Goal: Task Accomplishment & Management: Use online tool/utility

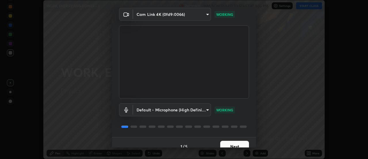
scroll to position [30, 0]
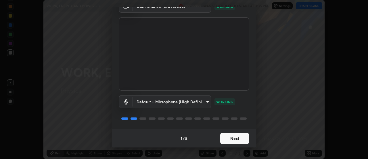
click at [229, 137] on button "Next" at bounding box center [234, 138] width 29 height 12
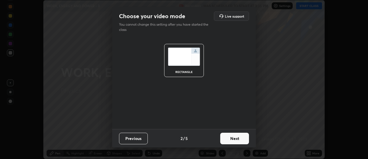
scroll to position [0, 0]
click at [233, 139] on button "Next" at bounding box center [234, 138] width 29 height 12
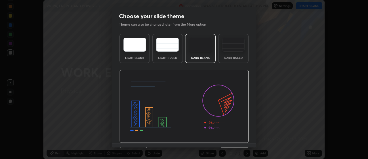
scroll to position [14, 0]
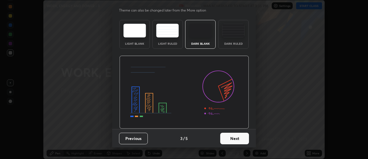
click at [235, 141] on button "Next" at bounding box center [234, 138] width 29 height 12
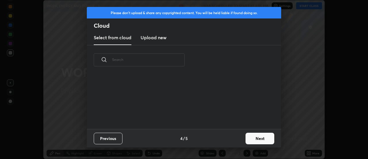
scroll to position [54, 185]
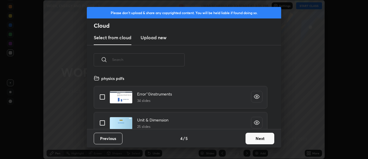
click at [127, 123] on img "grid" at bounding box center [121, 123] width 23 height 13
click at [252, 139] on button "Next" at bounding box center [260, 138] width 29 height 12
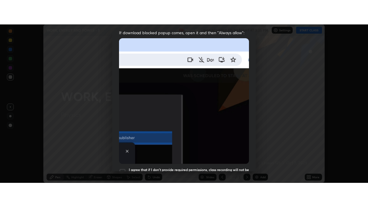
scroll to position [148, 0]
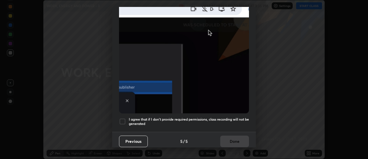
click at [121, 121] on div at bounding box center [122, 121] width 7 height 7
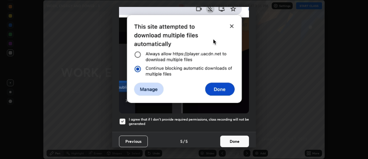
click at [231, 139] on button "Done" at bounding box center [234, 141] width 29 height 12
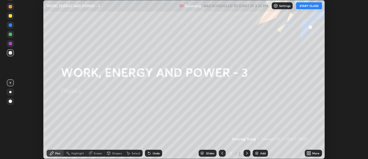
click at [303, 7] on button "START CLASS" at bounding box center [309, 5] width 26 height 7
click at [317, 153] on div "More" at bounding box center [316, 152] width 7 height 3
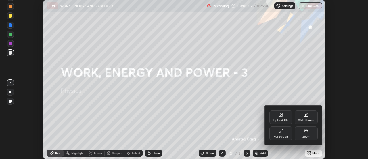
click at [291, 134] on div "Full screen" at bounding box center [281, 133] width 23 height 14
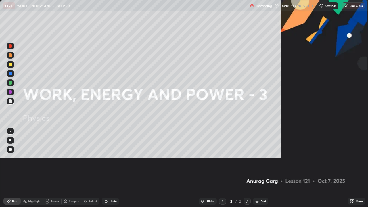
scroll to position [207, 368]
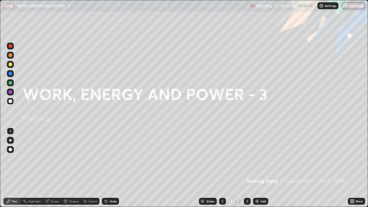
click at [10, 140] on div at bounding box center [10, 140] width 2 height 2
click at [263, 158] on div "Add" at bounding box center [263, 201] width 5 height 3
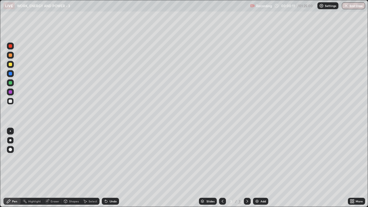
click at [10, 65] on div at bounding box center [10, 64] width 3 height 3
click at [12, 101] on div at bounding box center [10, 101] width 7 height 7
click at [117, 158] on div "Undo" at bounding box center [110, 201] width 17 height 7
click at [118, 158] on div "Undo" at bounding box center [110, 201] width 17 height 7
click at [114, 158] on div "Undo" at bounding box center [113, 201] width 7 height 3
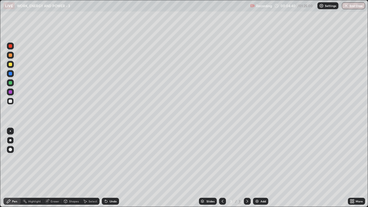
click at [113, 158] on div "Undo" at bounding box center [113, 201] width 7 height 3
click at [259, 158] on div "Add" at bounding box center [260, 201] width 15 height 7
click at [10, 66] on div at bounding box center [10, 64] width 3 height 3
click at [56, 158] on div "Eraser" at bounding box center [55, 201] width 9 height 3
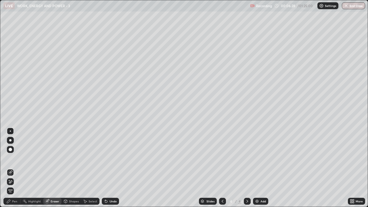
click at [17, 158] on div "Pen" at bounding box center [11, 201] width 17 height 7
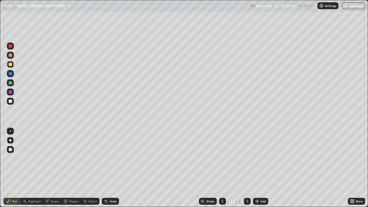
click at [12, 103] on div at bounding box center [10, 101] width 7 height 7
click at [12, 81] on div at bounding box center [10, 82] width 3 height 3
click at [13, 55] on div at bounding box center [10, 55] width 7 height 7
click at [13, 101] on div at bounding box center [10, 101] width 7 height 7
click at [12, 57] on div at bounding box center [10, 55] width 7 height 7
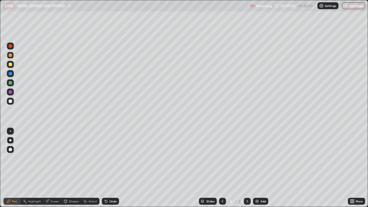
click at [12, 82] on div at bounding box center [10, 82] width 3 height 3
click at [112, 158] on div "Undo" at bounding box center [113, 201] width 7 height 3
click at [259, 158] on img at bounding box center [257, 201] width 5 height 5
click at [10, 101] on div at bounding box center [10, 101] width 3 height 3
click at [14, 65] on div at bounding box center [10, 64] width 7 height 7
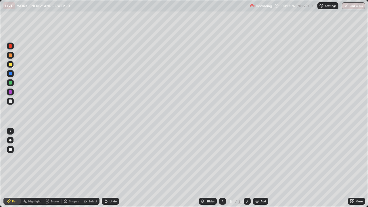
click at [10, 101] on div at bounding box center [10, 101] width 3 height 3
click at [113, 158] on div "Undo" at bounding box center [113, 201] width 7 height 3
click at [117, 158] on div "Undo" at bounding box center [110, 201] width 17 height 7
click at [14, 56] on div at bounding box center [10, 55] width 7 height 7
click at [13, 102] on div at bounding box center [10, 101] width 7 height 7
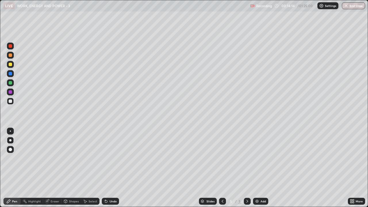
click at [14, 66] on div at bounding box center [10, 64] width 7 height 7
click at [54, 158] on div "Eraser" at bounding box center [55, 201] width 9 height 3
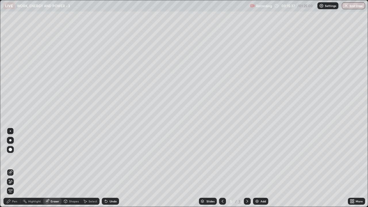
click at [15, 158] on div "Pen" at bounding box center [14, 201] width 5 height 3
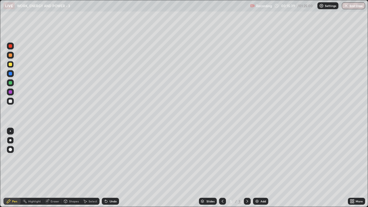
click at [12, 54] on div at bounding box center [10, 55] width 3 height 3
click at [260, 11] on div "Recording" at bounding box center [261, 5] width 22 height 11
click at [112, 158] on div "Undo" at bounding box center [113, 201] width 7 height 3
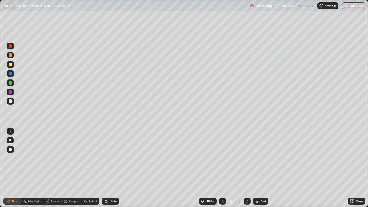
click at [11, 64] on div at bounding box center [10, 64] width 3 height 3
click at [259, 158] on div "Add" at bounding box center [260, 201] width 15 height 7
click at [111, 158] on div "Undo" at bounding box center [113, 201] width 7 height 3
click at [113, 158] on div "Undo" at bounding box center [113, 201] width 7 height 3
click at [115, 158] on div "Undo" at bounding box center [113, 201] width 7 height 3
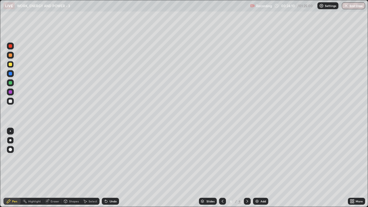
click at [113, 158] on div "Undo" at bounding box center [110, 201] width 17 height 7
click at [114, 158] on div "Undo" at bounding box center [110, 201] width 17 height 7
click at [115, 158] on div "Undo" at bounding box center [110, 201] width 17 height 7
click at [94, 158] on div "Select" at bounding box center [90, 201] width 18 height 7
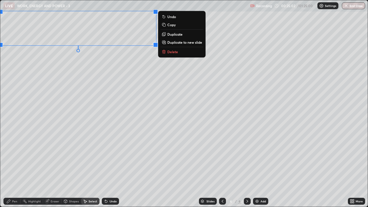
click at [115, 71] on div "0 ° Undo Copy Duplicate Duplicate to new slide Delete" at bounding box center [184, 103] width 368 height 207
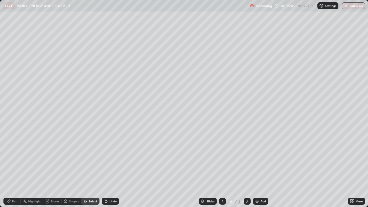
click at [16, 158] on div "Pen" at bounding box center [11, 201] width 17 height 7
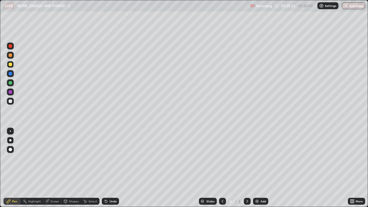
click at [13, 100] on div at bounding box center [10, 101] width 7 height 7
click at [118, 158] on div "Undo" at bounding box center [110, 201] width 17 height 7
click at [116, 158] on div "Undo" at bounding box center [110, 201] width 17 height 7
click at [11, 55] on div at bounding box center [10, 55] width 3 height 3
click at [222, 158] on icon at bounding box center [223, 201] width 2 height 3
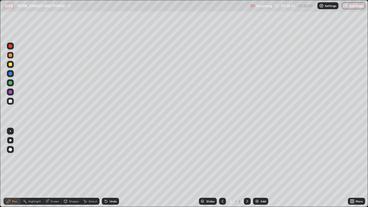
click at [249, 158] on icon at bounding box center [247, 201] width 5 height 5
click at [256, 158] on img at bounding box center [257, 201] width 5 height 5
click at [10, 102] on div at bounding box center [10, 101] width 3 height 3
click at [11, 65] on div at bounding box center [10, 64] width 3 height 3
click at [260, 158] on div "Add" at bounding box center [260, 201] width 15 height 7
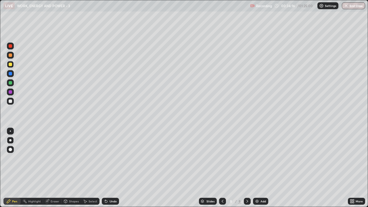
click at [12, 101] on div at bounding box center [10, 101] width 3 height 3
click at [12, 56] on div at bounding box center [10, 55] width 3 height 3
click at [111, 158] on div "Undo" at bounding box center [113, 201] width 7 height 3
click at [8, 101] on div at bounding box center [10, 101] width 7 height 7
click at [11, 65] on div at bounding box center [10, 64] width 3 height 3
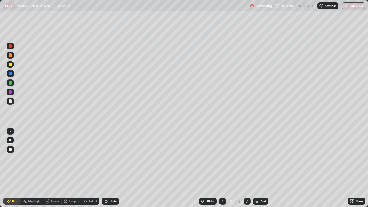
click at [12, 92] on div at bounding box center [10, 92] width 7 height 7
click at [258, 158] on img at bounding box center [257, 201] width 5 height 5
click at [11, 64] on div at bounding box center [10, 64] width 3 height 3
click at [8, 103] on div at bounding box center [10, 101] width 7 height 7
click at [258, 158] on img at bounding box center [257, 201] width 5 height 5
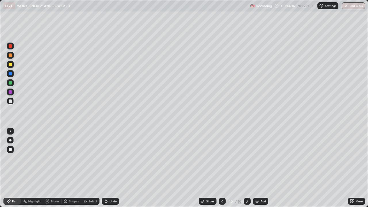
click at [12, 54] on div at bounding box center [10, 55] width 3 height 3
click at [97, 158] on div "Select" at bounding box center [90, 201] width 18 height 7
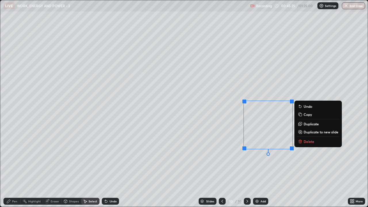
click at [304, 141] on button "Delete" at bounding box center [318, 141] width 43 height 7
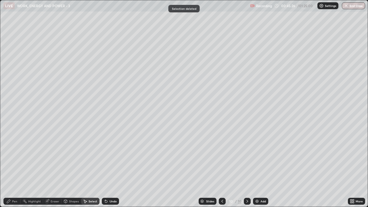
click at [14, 158] on div "Pen" at bounding box center [14, 201] width 5 height 3
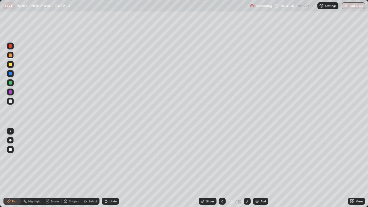
click at [57, 158] on div "Eraser" at bounding box center [55, 201] width 9 height 3
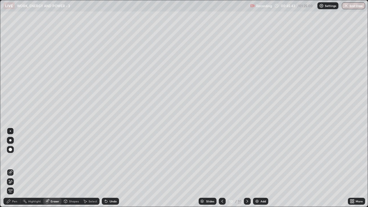
click at [17, 158] on div "Pen" at bounding box center [11, 201] width 17 height 7
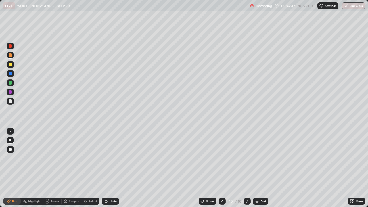
click at [14, 63] on div at bounding box center [10, 64] width 7 height 7
click at [111, 158] on div "Undo" at bounding box center [110, 201] width 17 height 7
click at [109, 158] on div "Undo" at bounding box center [110, 201] width 17 height 7
click at [110, 158] on div "Undo" at bounding box center [113, 201] width 7 height 3
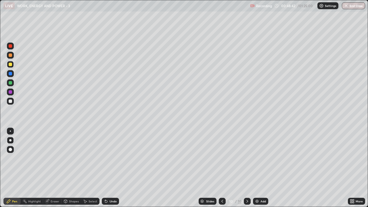
click at [111, 158] on div "Undo" at bounding box center [113, 201] width 7 height 3
click at [111, 158] on div "Undo" at bounding box center [110, 201] width 17 height 7
click at [112, 158] on div "Undo" at bounding box center [113, 201] width 7 height 3
click at [113, 158] on div "Undo" at bounding box center [113, 201] width 7 height 3
click at [113, 158] on div "Undo" at bounding box center [110, 201] width 17 height 7
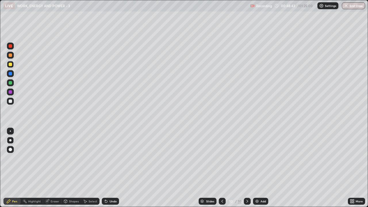
click at [113, 158] on div "Undo" at bounding box center [110, 201] width 17 height 7
click at [255, 158] on div "Add" at bounding box center [260, 201] width 15 height 7
click at [111, 158] on div "Undo" at bounding box center [113, 201] width 7 height 3
click at [13, 102] on div at bounding box center [10, 101] width 7 height 7
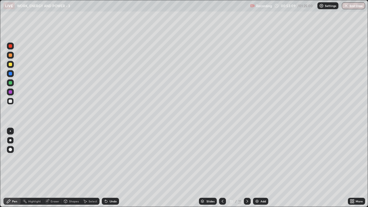
click at [9, 56] on div at bounding box center [10, 55] width 3 height 3
click at [37, 158] on div "Highlight" at bounding box center [34, 201] width 13 height 3
click at [17, 158] on div "Pen" at bounding box center [14, 201] width 5 height 3
click at [258, 158] on img at bounding box center [257, 201] width 5 height 5
click at [11, 64] on div at bounding box center [10, 64] width 3 height 3
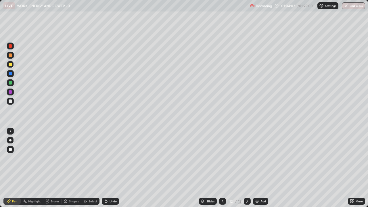
click at [261, 158] on div "Add" at bounding box center [263, 201] width 5 height 3
click at [11, 102] on div at bounding box center [10, 101] width 3 height 3
click at [112, 158] on div "Undo" at bounding box center [113, 201] width 7 height 3
click at [111, 158] on div "Undo" at bounding box center [113, 201] width 7 height 3
click at [110, 158] on div "Undo" at bounding box center [113, 201] width 7 height 3
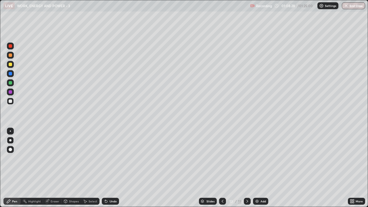
click at [98, 158] on div "Select" at bounding box center [90, 201] width 18 height 7
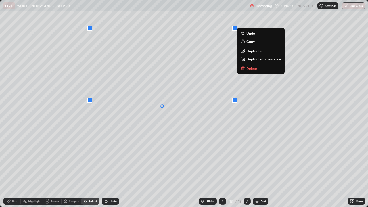
click at [244, 68] on icon at bounding box center [243, 69] width 3 height 3
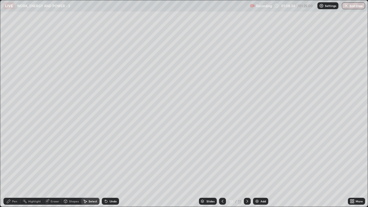
click at [15, 158] on div "Pen" at bounding box center [14, 201] width 5 height 3
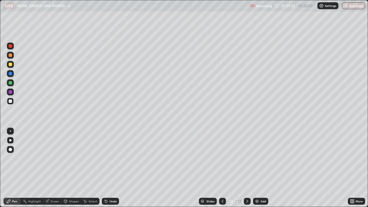
click at [113, 158] on div "Undo" at bounding box center [113, 201] width 7 height 3
click at [115, 158] on div "Undo" at bounding box center [113, 201] width 7 height 3
click at [262, 158] on div "Add" at bounding box center [260, 201] width 15 height 7
click at [12, 66] on div at bounding box center [10, 64] width 7 height 7
click at [262, 158] on div "Add" at bounding box center [263, 201] width 5 height 3
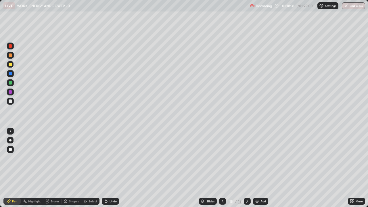
click at [10, 100] on div at bounding box center [10, 101] width 3 height 3
click at [91, 158] on div "Select" at bounding box center [93, 201] width 9 height 3
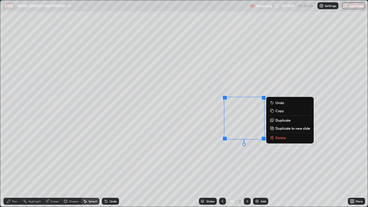
click at [280, 140] on button "Delete" at bounding box center [290, 137] width 43 height 7
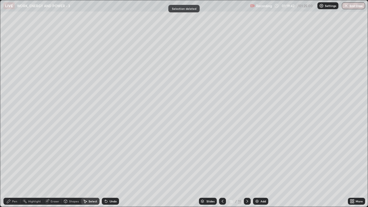
click at [23, 158] on circle at bounding box center [23, 200] width 1 height 1
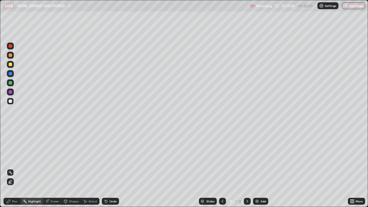
click at [17, 158] on div "Pen" at bounding box center [14, 201] width 5 height 3
click at [114, 158] on div "Undo" at bounding box center [113, 201] width 7 height 3
click at [115, 158] on div "Undo" at bounding box center [110, 202] width 20 height 12
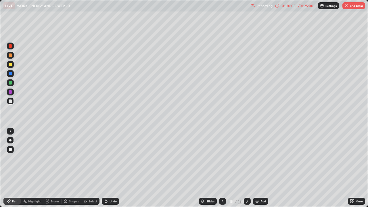
click at [302, 6] on div "/ 01:25:00" at bounding box center [306, 5] width 18 height 3
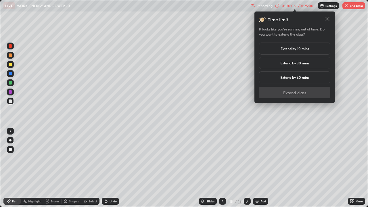
click at [298, 51] on h5 "Extend by 10 mins" at bounding box center [295, 48] width 28 height 5
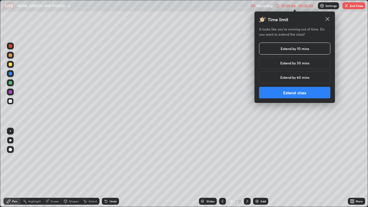
click at [303, 96] on button "Extend class" at bounding box center [294, 93] width 71 height 12
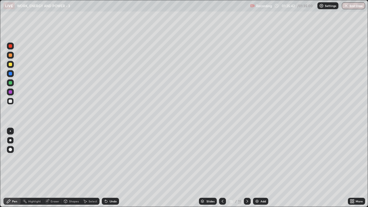
click at [351, 7] on button "End Class" at bounding box center [353, 5] width 23 height 7
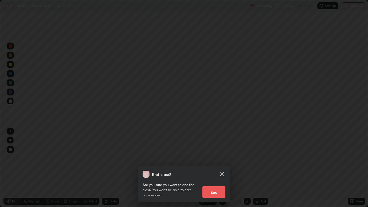
click at [215, 158] on button "End" at bounding box center [214, 192] width 23 height 12
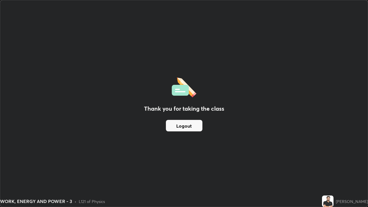
click at [197, 123] on button "Logout" at bounding box center [184, 126] width 37 height 12
